Goal: Transaction & Acquisition: Purchase product/service

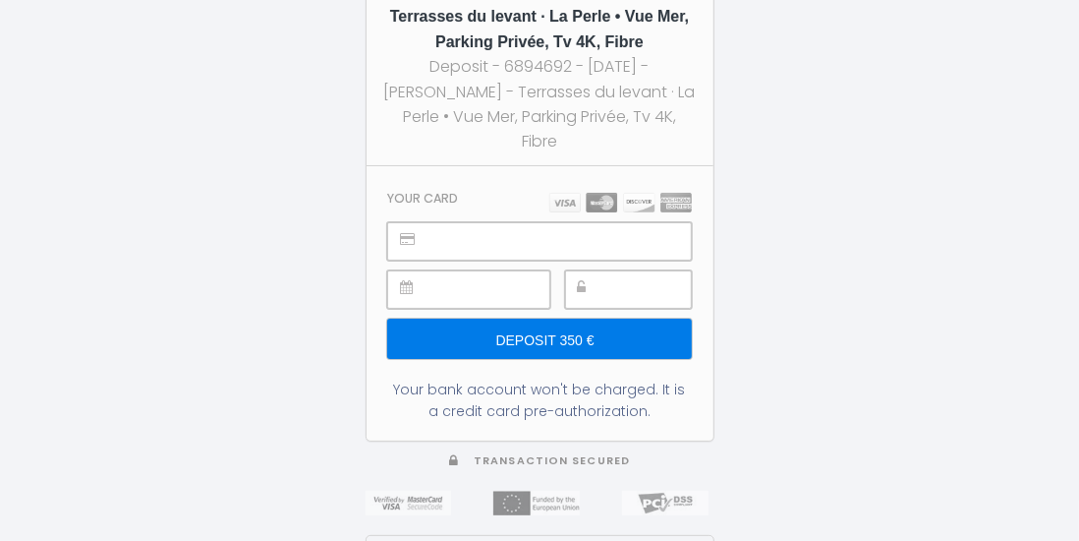
type input "Deposit 350 €"
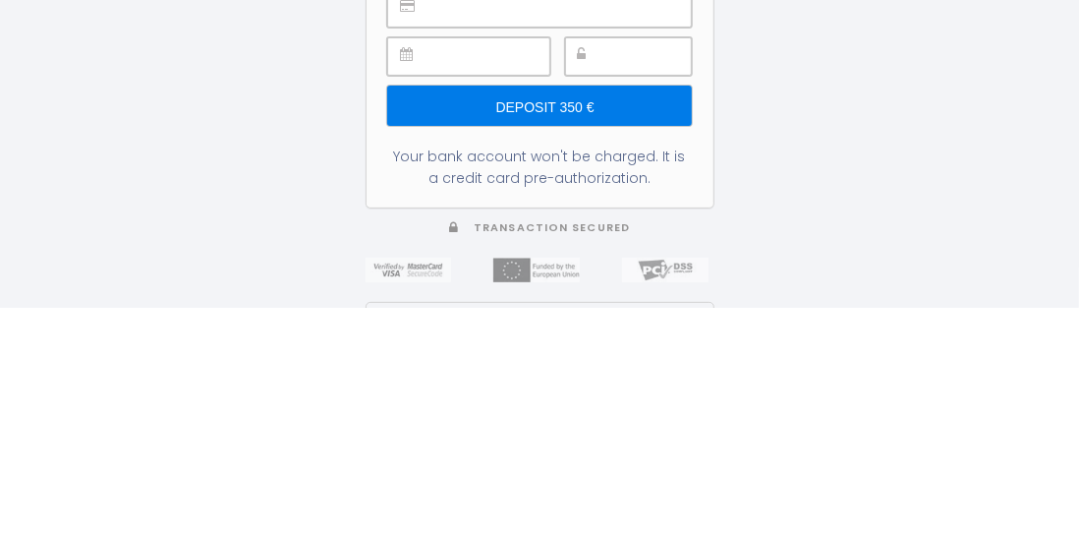
click at [648, 345] on input "Deposit 350 €" at bounding box center [539, 338] width 304 height 41
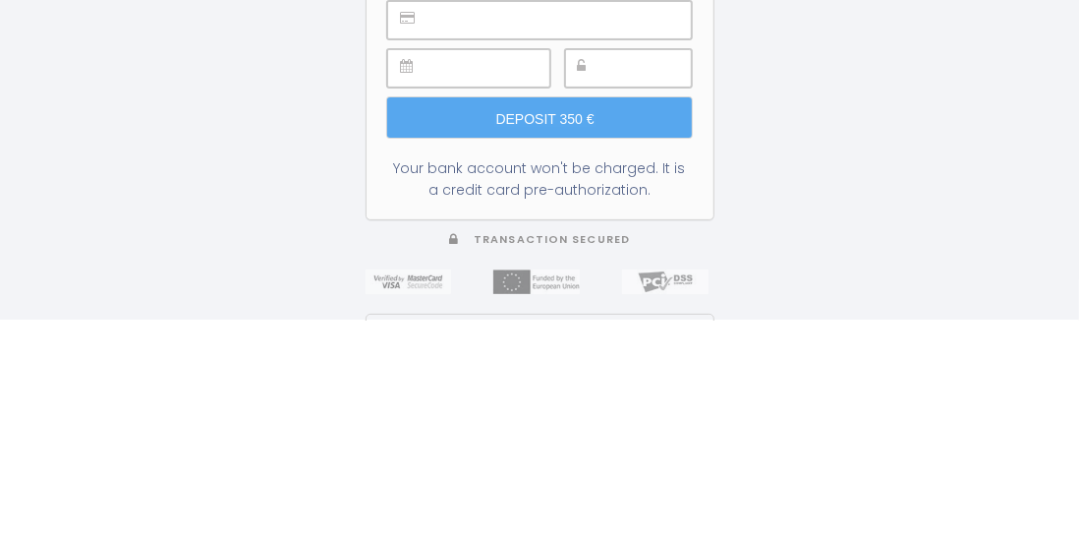
click at [799, 295] on div "350 € Deposit - 6894692 - Sylvie D'Hulst - Terrasses du levant · La Perle • Vue…" at bounding box center [539, 270] width 1079 height 541
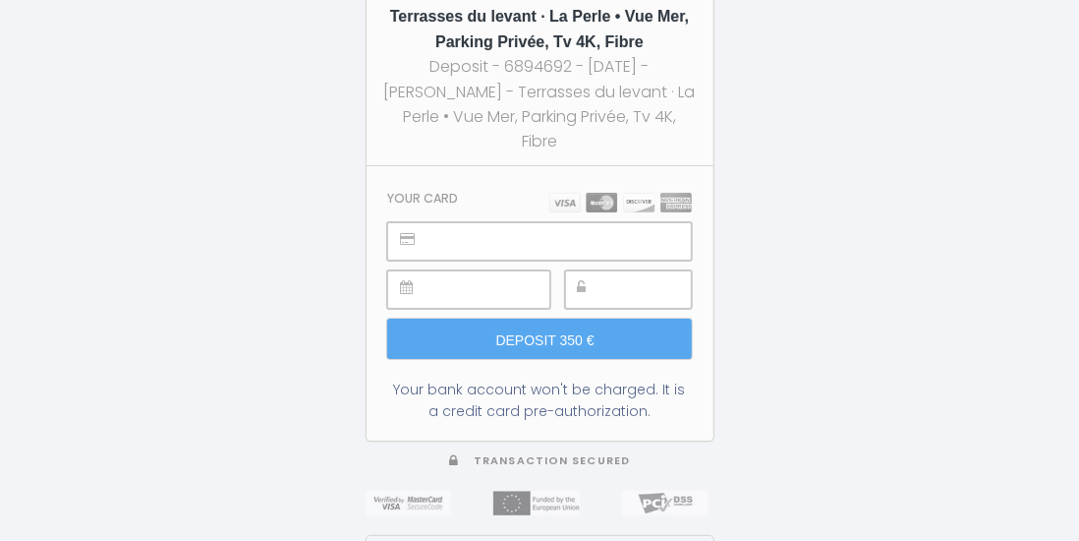
click at [586, 309] on div at bounding box center [628, 289] width 127 height 38
click at [791, 92] on div "350 € Deposit - 6894692 - Sylvie D'Hulst - Terrasses du levant · La Perle • Vue…" at bounding box center [539, 270] width 1079 height 541
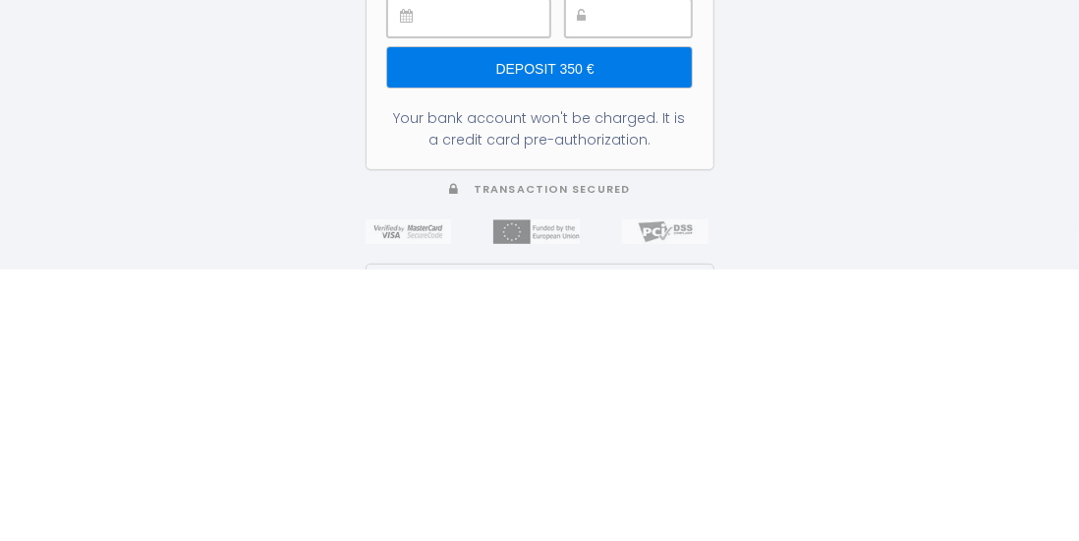
click at [568, 360] on input "Deposit 350 €" at bounding box center [539, 338] width 304 height 41
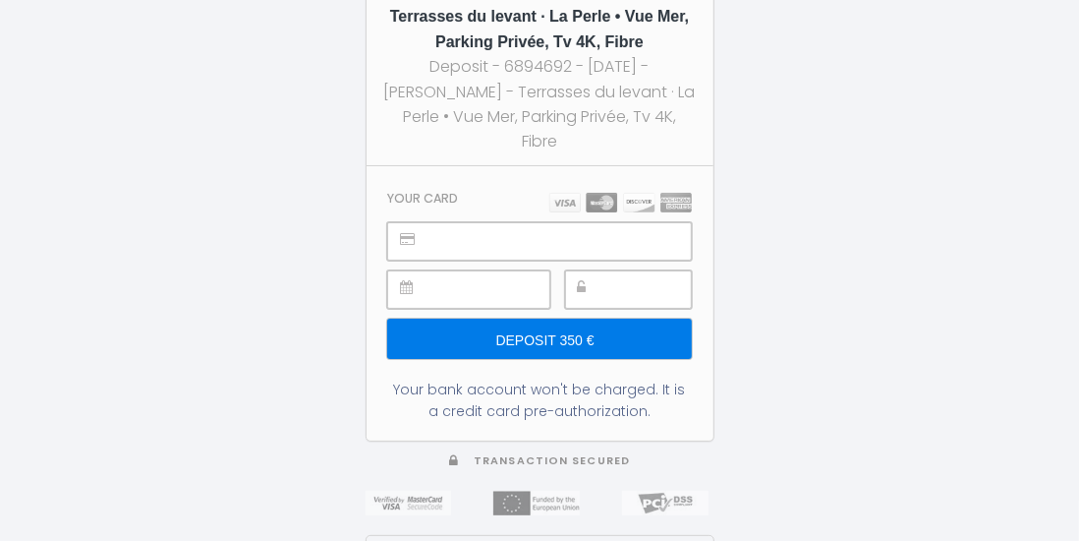
type input "Deposit 350 €"
